Goal: Find specific page/section: Find specific page/section

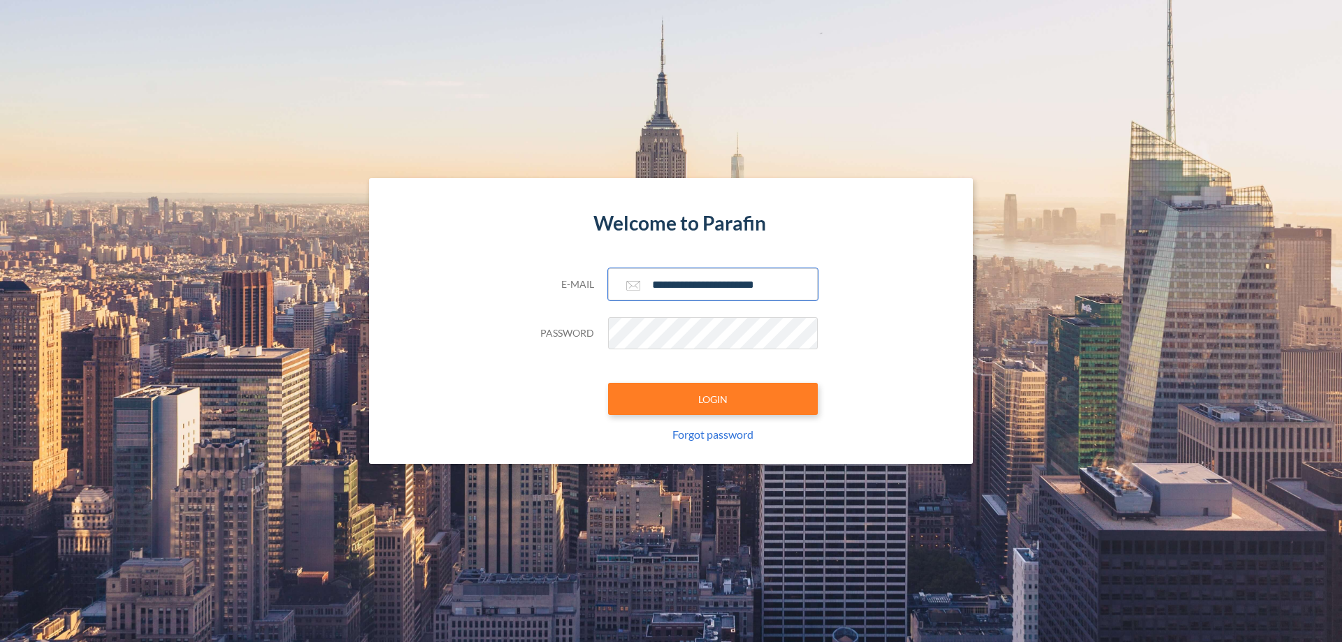
type input "**********"
click at [713, 399] on button "LOGIN" at bounding box center [713, 399] width 210 height 32
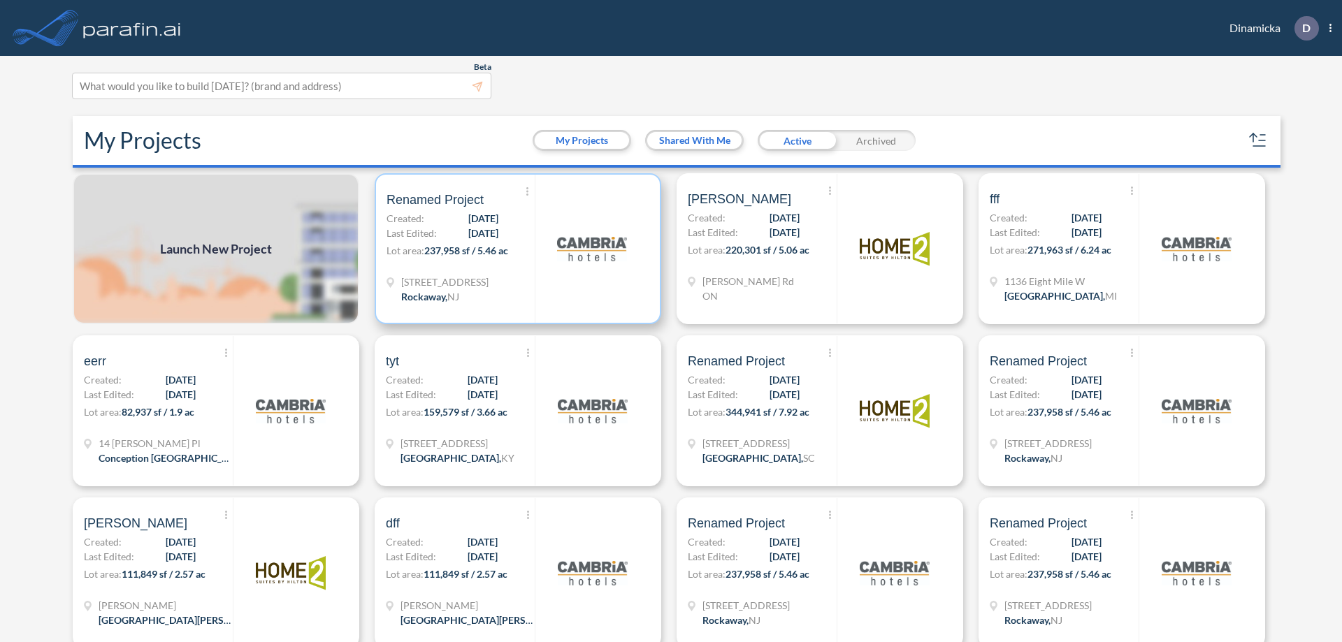
scroll to position [3, 0]
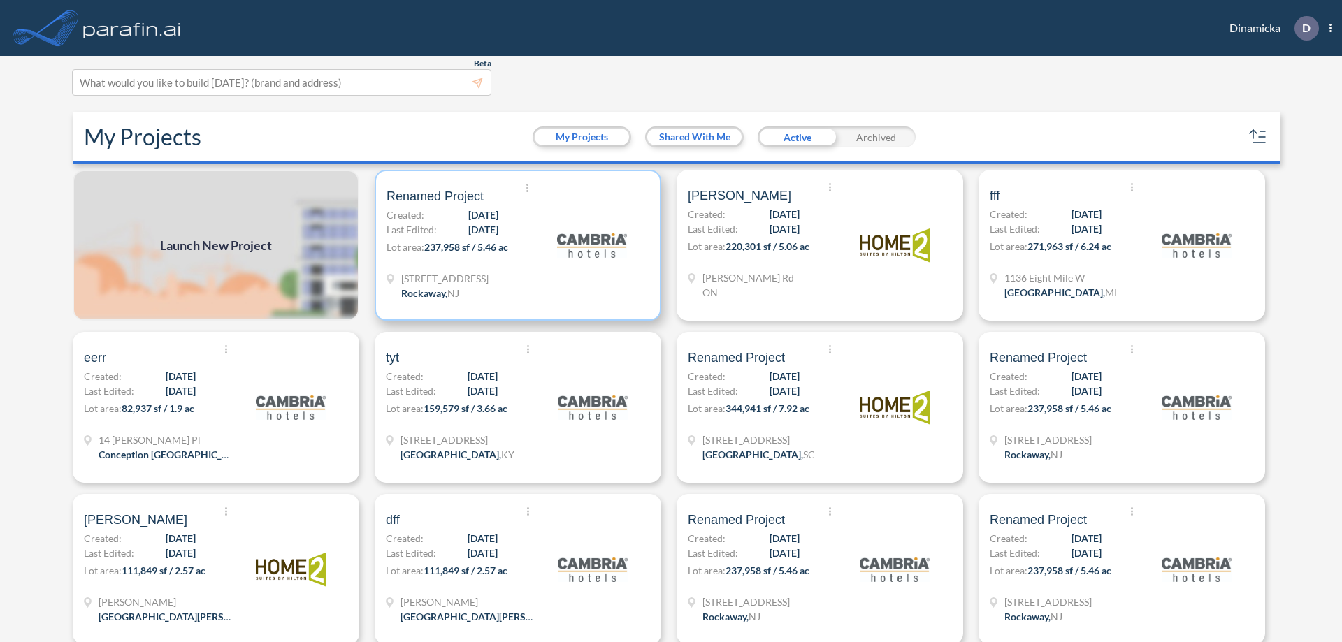
click at [515, 245] on p "Lot area: 237,958 sf / 5.46 ac" at bounding box center [461, 250] width 148 height 20
